Goal: Navigation & Orientation: Go to known website

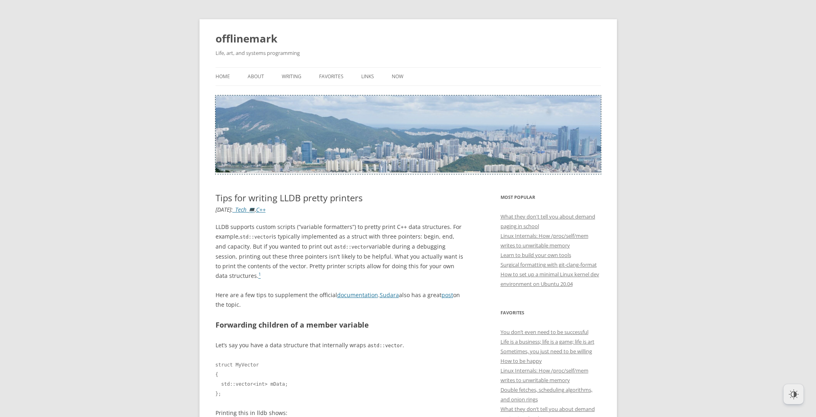
click at [413, 149] on img at bounding box center [407, 133] width 385 height 77
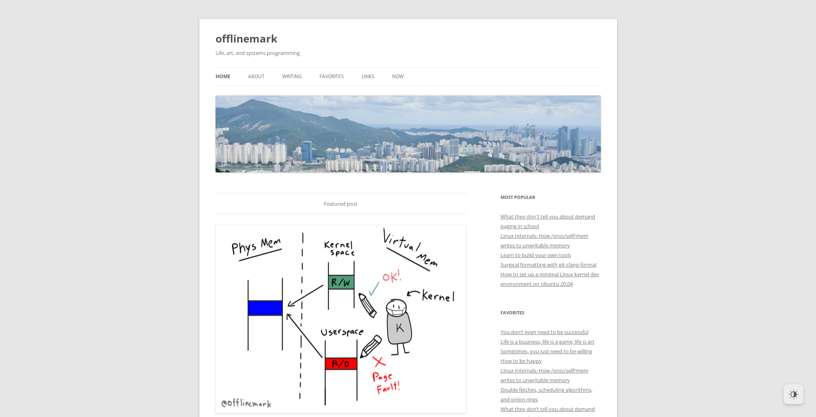
scroll to position [124, 0]
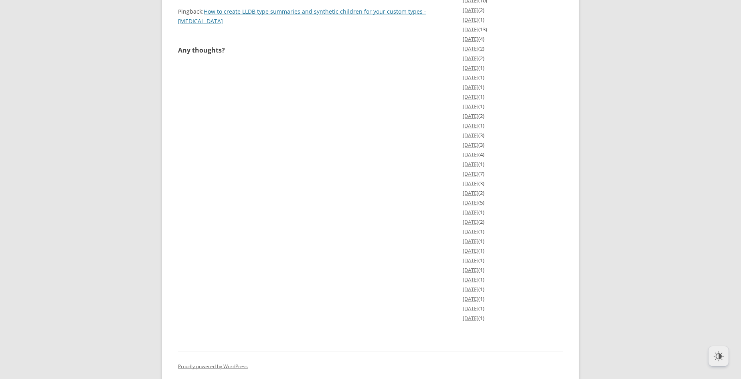
scroll to position [1359, 0]
